Goal: Submit feedback/report problem

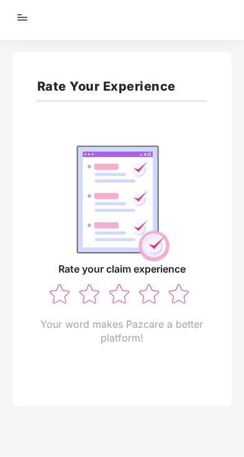
click at [68, 286] on img at bounding box center [60, 294] width 24 height 22
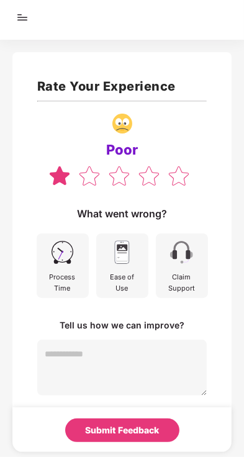
click at [98, 176] on img at bounding box center [90, 176] width 24 height 22
click at [114, 180] on img at bounding box center [119, 176] width 24 height 22
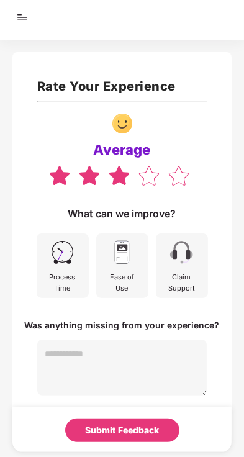
click at [152, 173] on img at bounding box center [149, 176] width 24 height 22
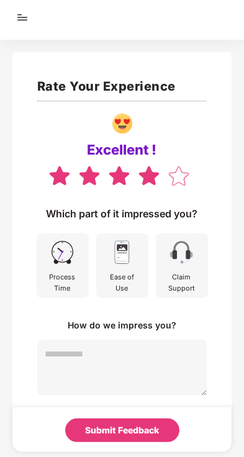
click at [185, 176] on img at bounding box center [179, 176] width 24 height 22
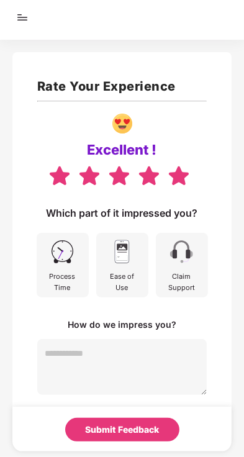
click at [124, 433] on div "Submit Feedback" at bounding box center [122, 430] width 74 height 14
